Goal: Transaction & Acquisition: Purchase product/service

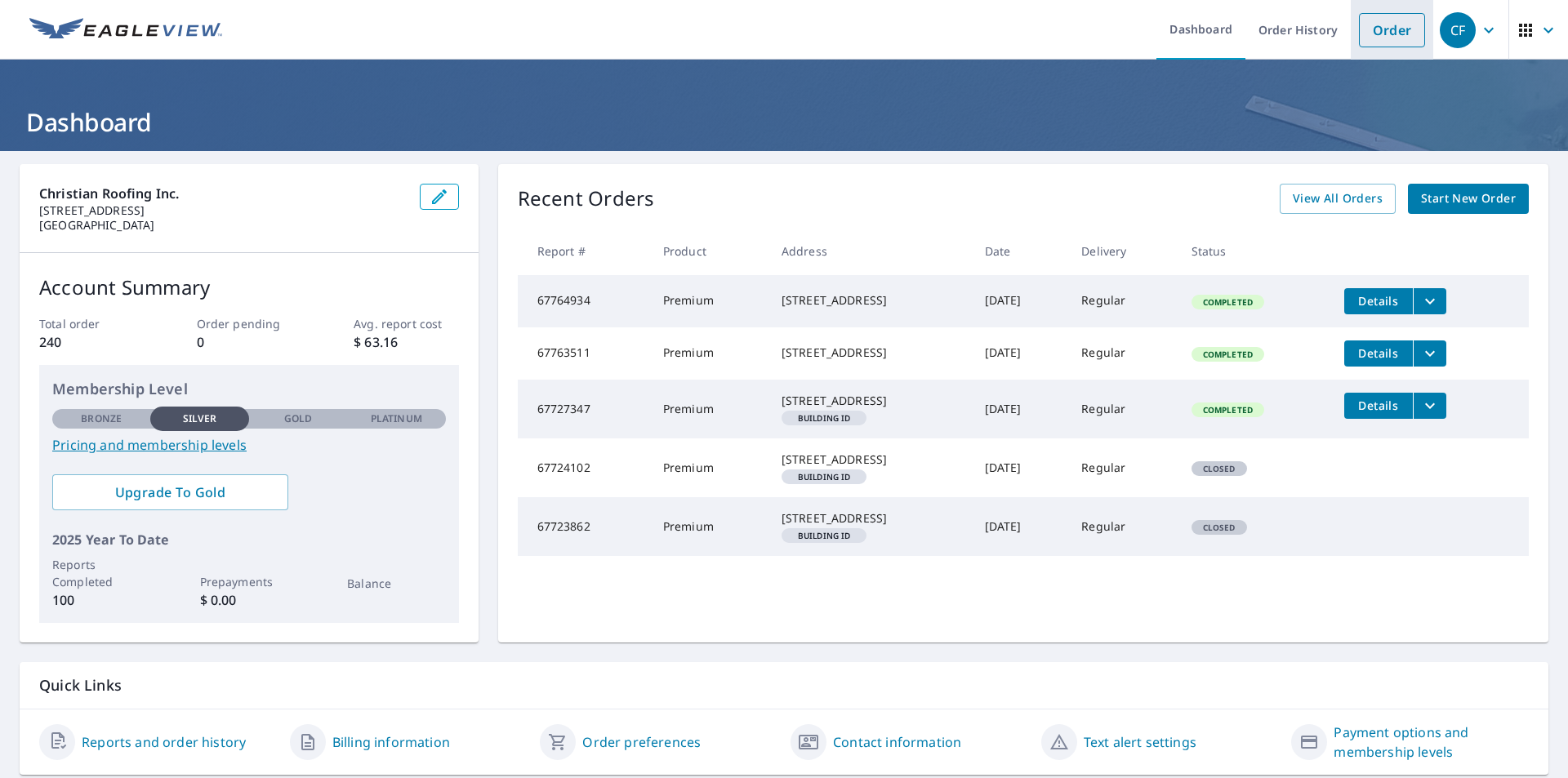
click at [1375, 37] on link "Order" at bounding box center [1392, 30] width 66 height 34
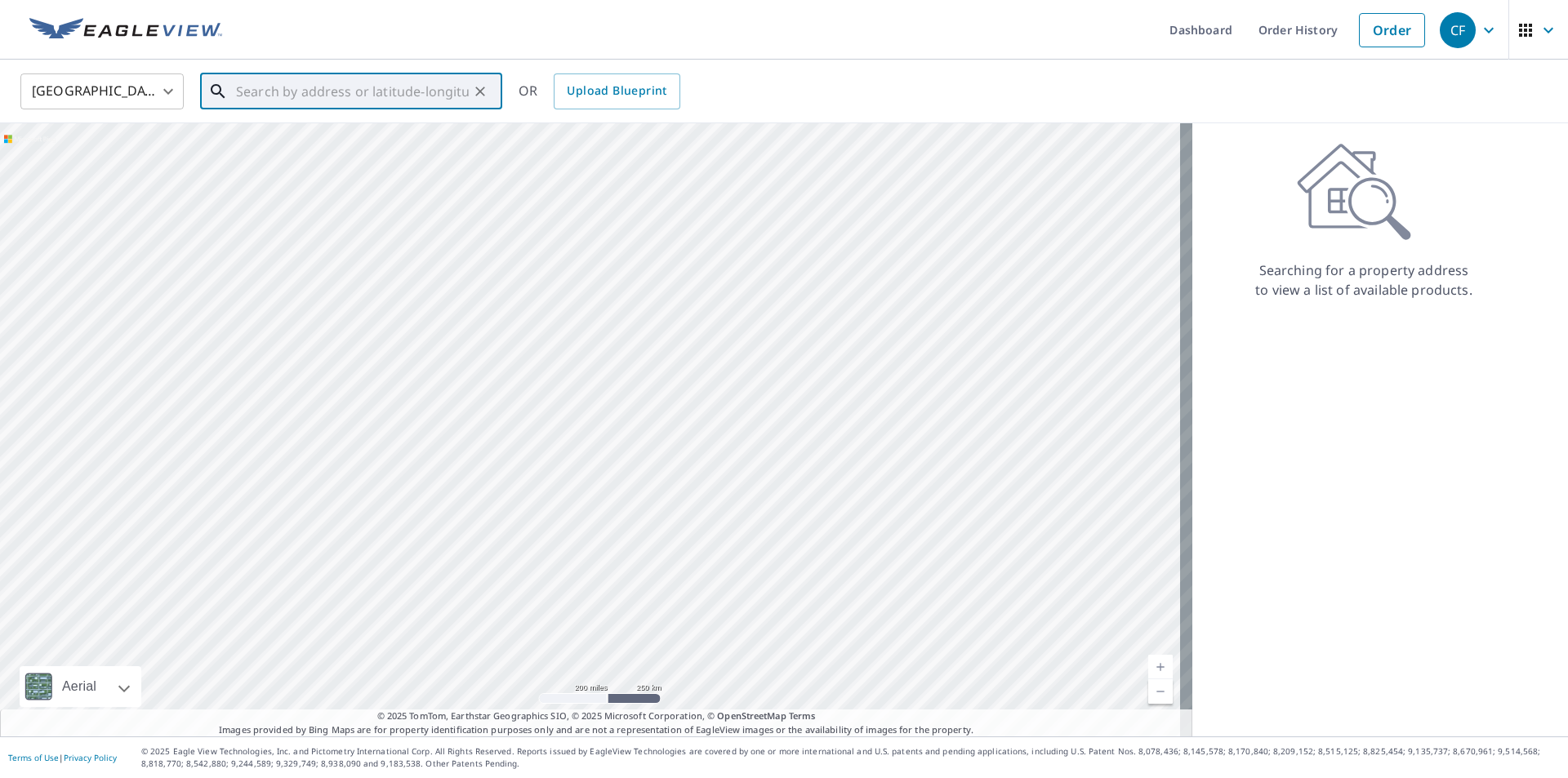
click at [367, 92] on input "text" at bounding box center [352, 91] width 233 height 45
click at [315, 151] on p "[GEOGRAPHIC_DATA]" at bounding box center [361, 157] width 256 height 17
type input "[STREET_ADDRESS]"
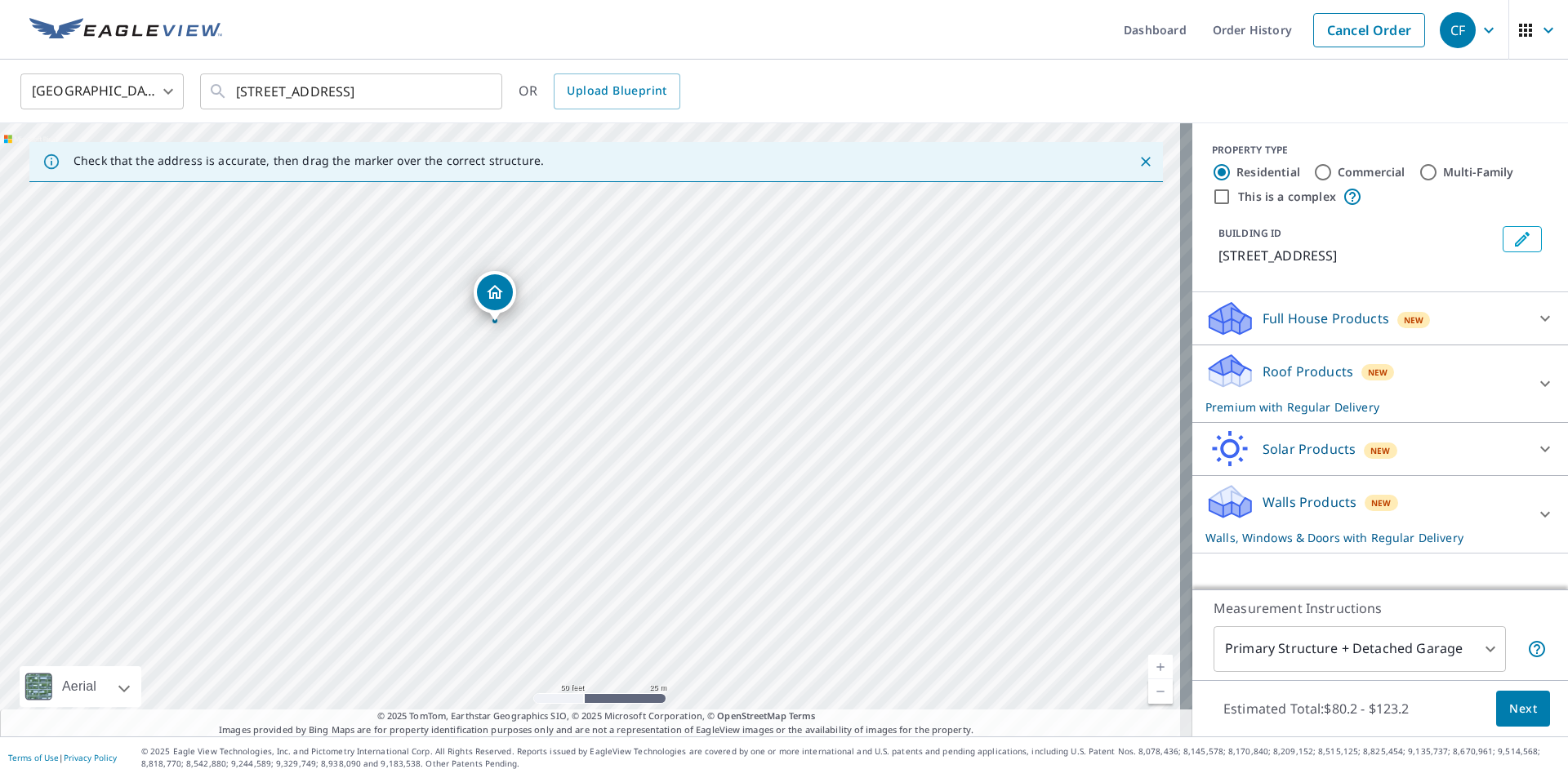
click at [1219, 501] on icon at bounding box center [1230, 507] width 42 height 19
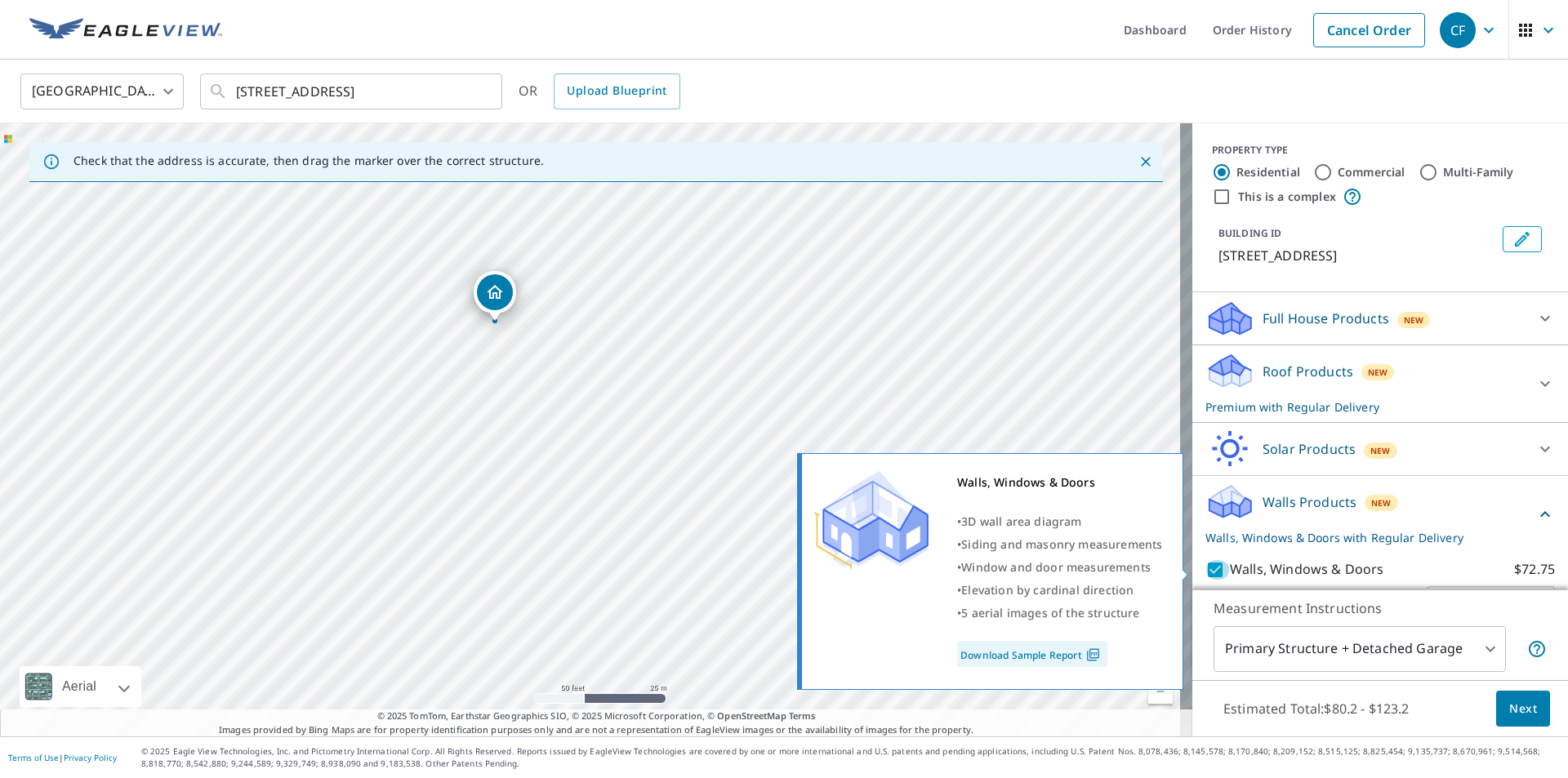
click at [1205, 574] on input "Walls, Windows & Doors $72.75" at bounding box center [1217, 569] width 24 height 19
checkbox input "false"
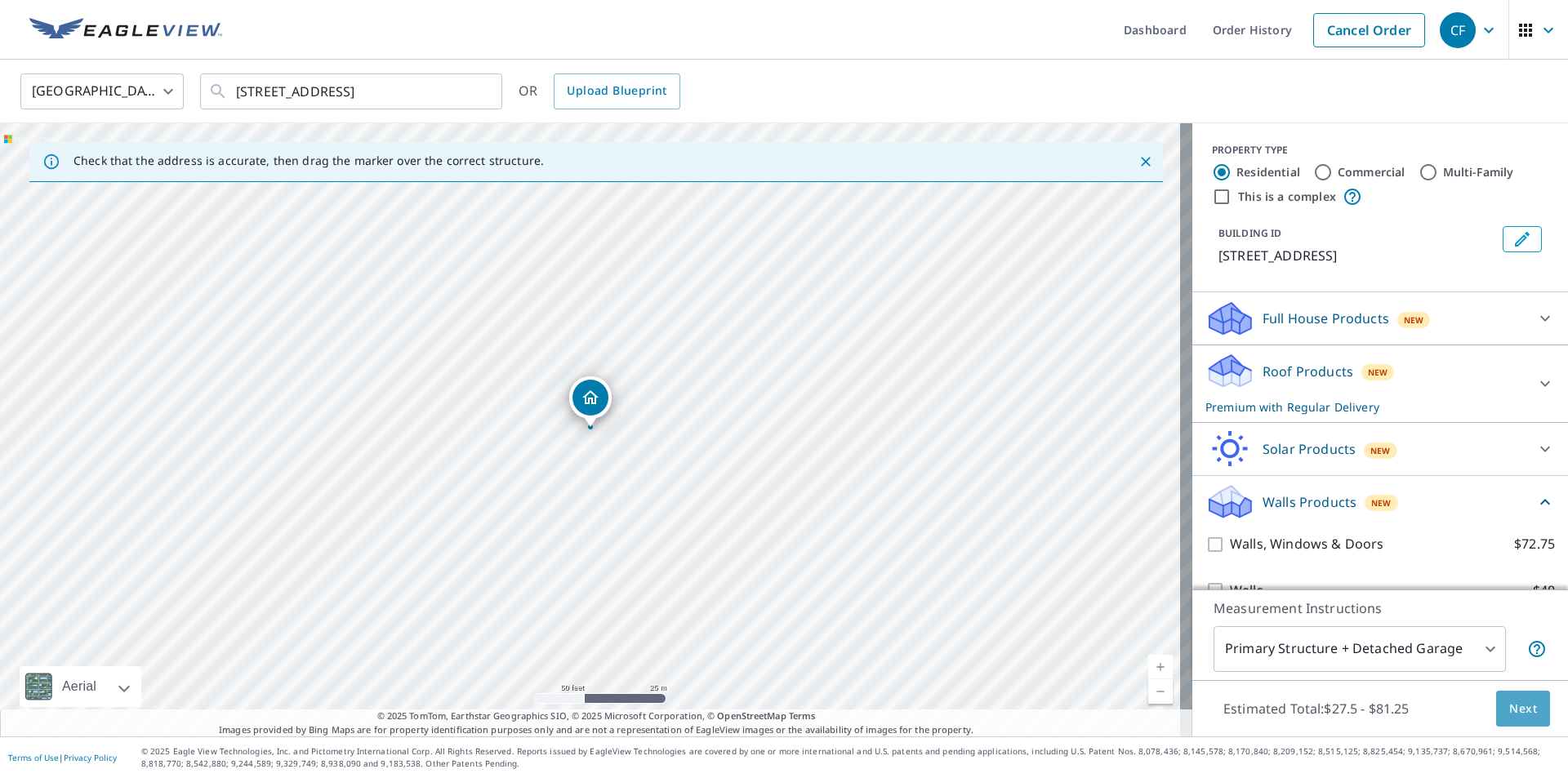
click at [1510, 708] on span "Next" at bounding box center [1523, 709] width 28 height 20
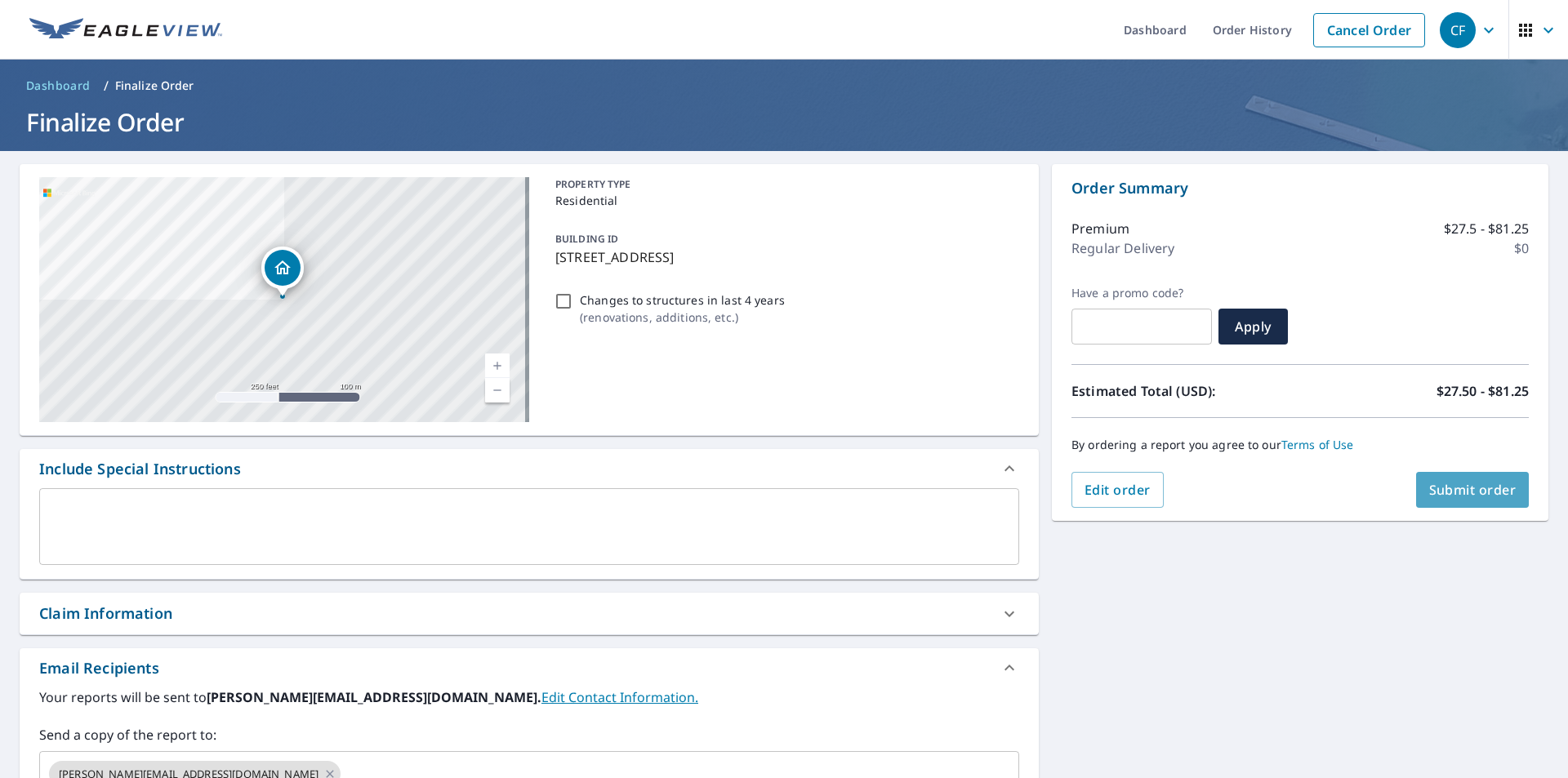
click at [1437, 495] on span "Submit order" at bounding box center [1472, 489] width 87 height 18
checkbox input "true"
